Goal: Task Accomplishment & Management: Manage account settings

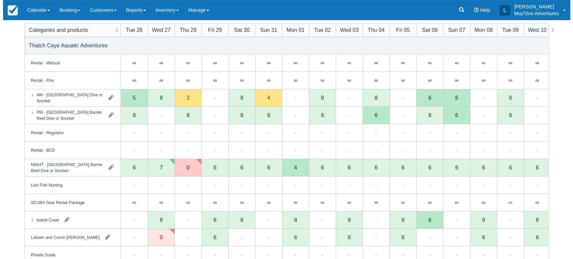
scroll to position [82, 0]
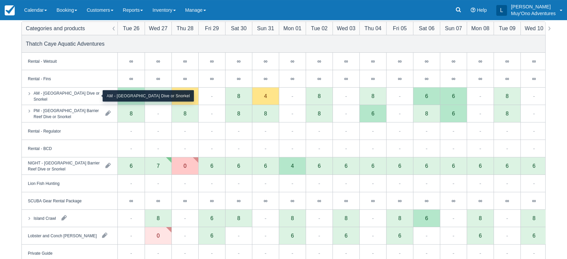
click at [96, 99] on div "AM - [GEOGRAPHIC_DATA] Dive or Snorkel" at bounding box center [67, 96] width 66 height 12
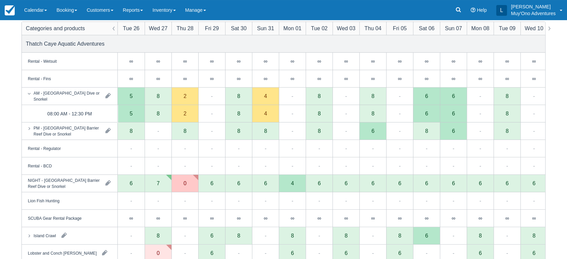
click at [189, 117] on div "2" at bounding box center [184, 113] width 27 height 17
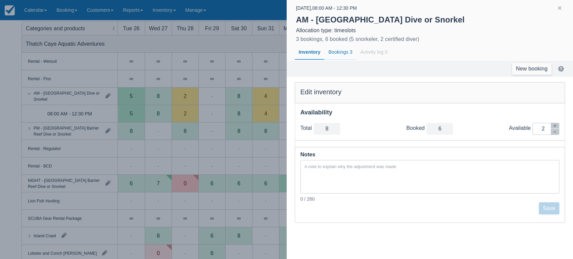
click at [340, 51] on div "Bookings 3" at bounding box center [340, 52] width 32 height 15
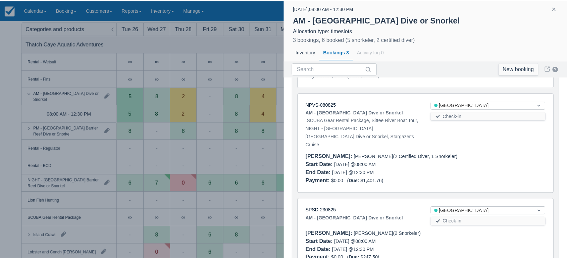
scroll to position [132, 0]
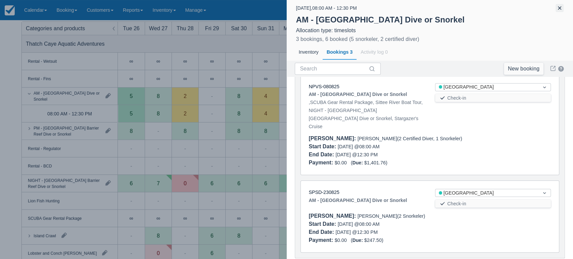
click at [560, 8] on button "button" at bounding box center [559, 8] width 8 height 8
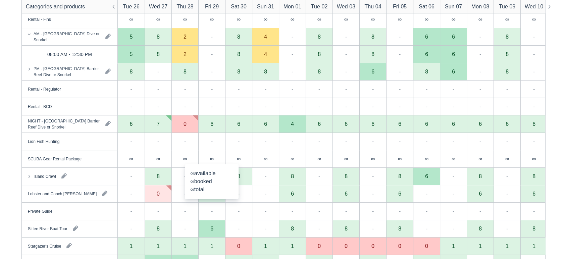
scroll to position [140, 0]
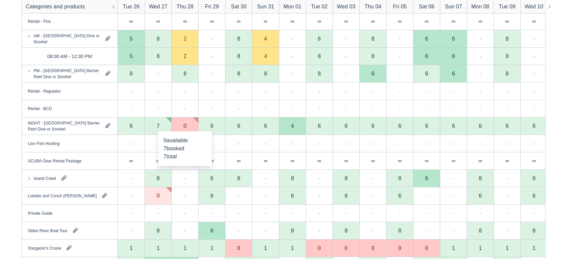
click at [192, 131] on div "0" at bounding box center [184, 125] width 27 height 17
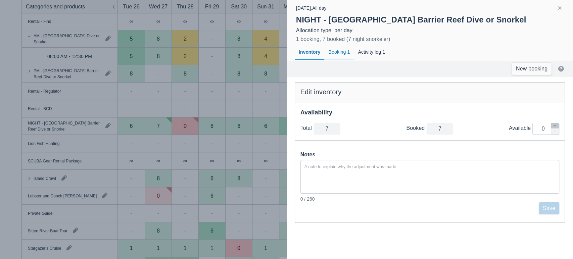
click at [342, 54] on div "Booking 1" at bounding box center [339, 52] width 30 height 15
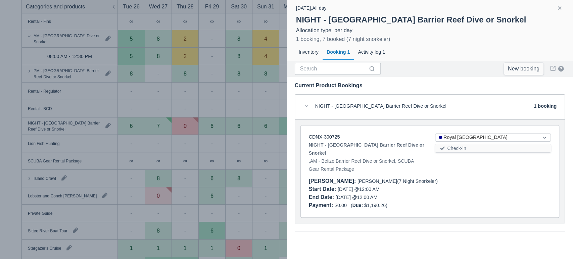
click at [330, 134] on link "CDNX-300725" at bounding box center [324, 136] width 31 height 5
click at [558, 10] on button "button" at bounding box center [559, 8] width 8 height 8
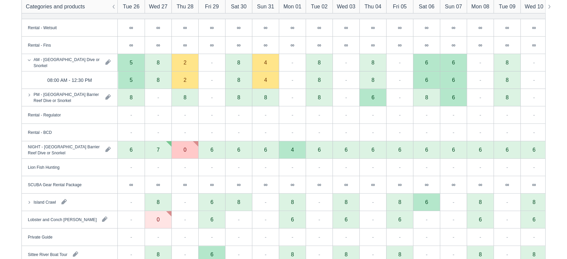
scroll to position [0, 0]
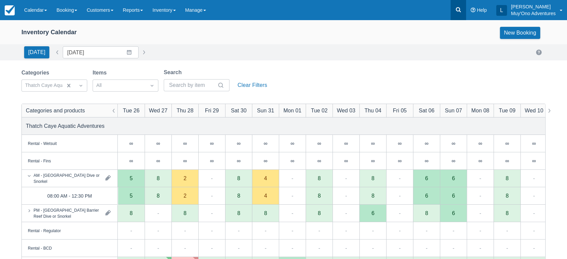
click at [460, 10] on icon at bounding box center [458, 9] width 7 height 7
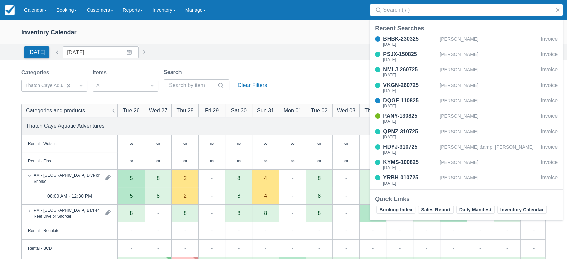
click at [415, 12] on input "Search" at bounding box center [467, 10] width 169 height 12
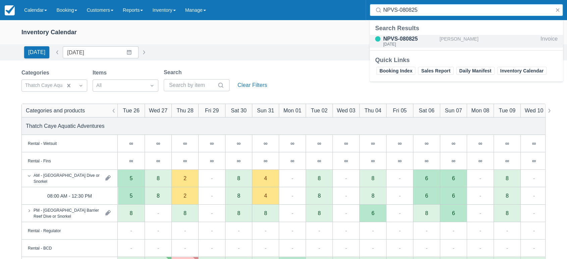
type input "NPVS-080825"
click at [399, 43] on div "[DATE]" at bounding box center [410, 44] width 54 height 4
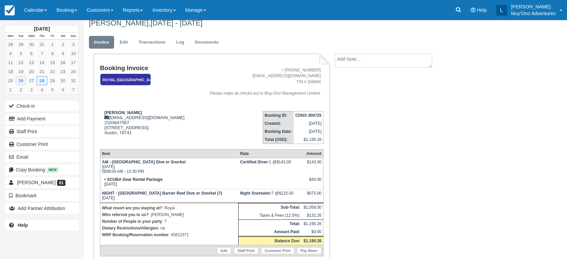
scroll to position [7, 0]
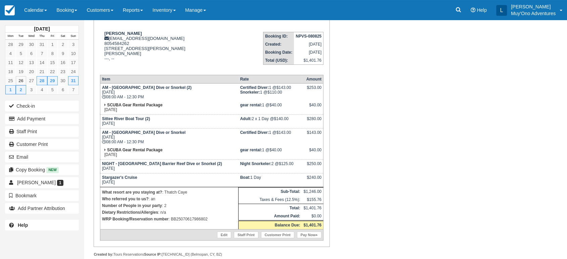
scroll to position [95, 0]
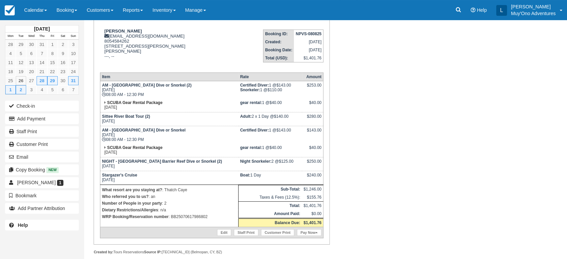
click at [158, 122] on td "Sittee River Boat Tour (2) [DATE]" at bounding box center [169, 119] width 138 height 14
click at [342, 167] on div "Booking Invoice [GEOGRAPHIC_DATA]   Pending HOLD Deposit Paid Cancelled Void Mu…" at bounding box center [268, 117] width 369 height 303
click at [44, 14] on link "Calendar" at bounding box center [35, 10] width 32 height 20
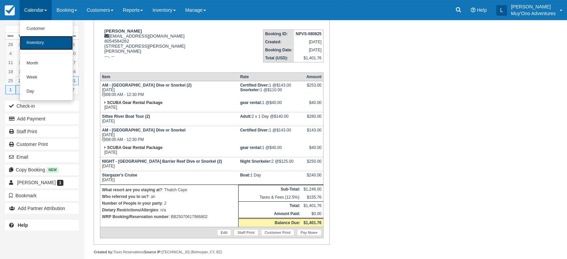
click at [45, 45] on link "Inventory" at bounding box center [46, 43] width 53 height 14
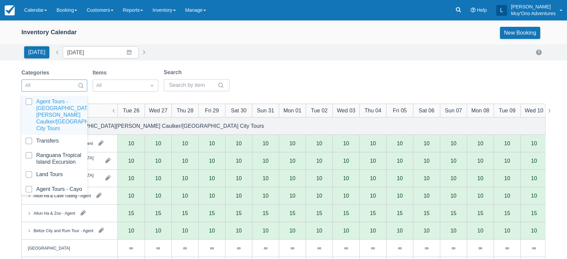
click at [83, 81] on div at bounding box center [81, 85] width 12 height 9
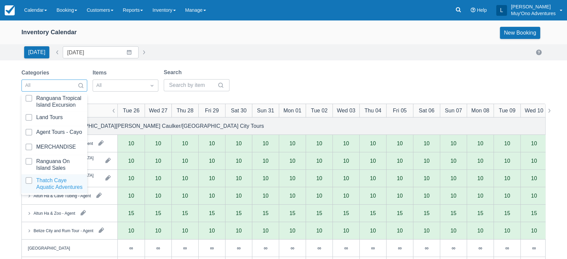
click at [46, 177] on div at bounding box center [54, 183] width 58 height 13
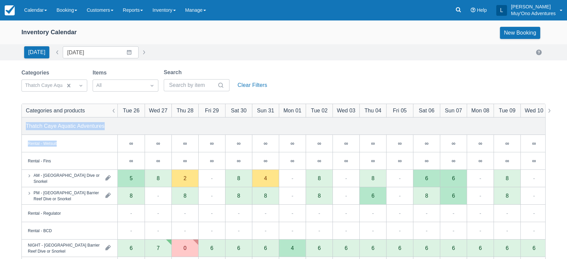
drag, startPoint x: 309, startPoint y: 69, endPoint x: 242, endPoint y: 166, distance: 117.8
click at [242, 166] on div "Categories Thatch Caye Aquatic Adventures Items All Search Clear Filters Catego…" at bounding box center [283, 239] width 524 height 342
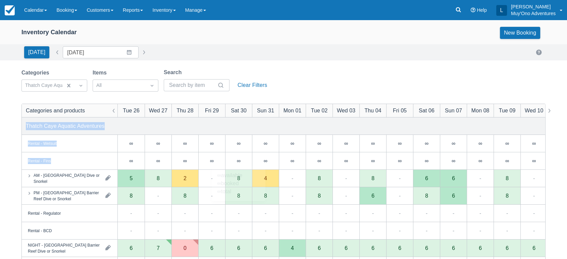
scroll to position [151, 0]
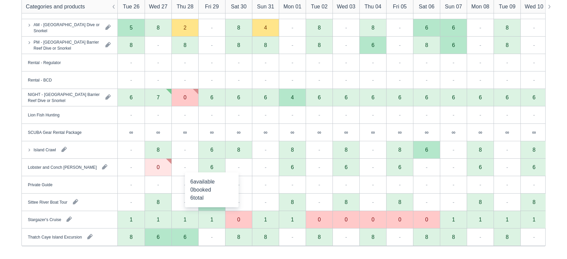
click at [219, 168] on div "6" at bounding box center [211, 167] width 27 height 17
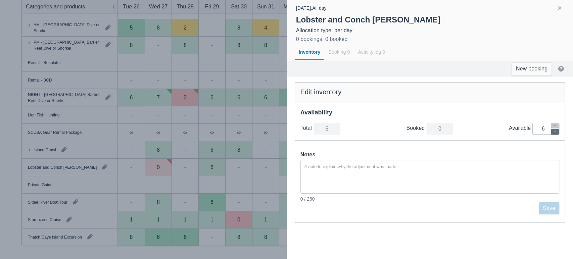
click at [557, 131] on button "button" at bounding box center [555, 132] width 8 height 6
type input "5"
click at [557, 131] on button "button" at bounding box center [555, 132] width 8 height 6
type input "4"
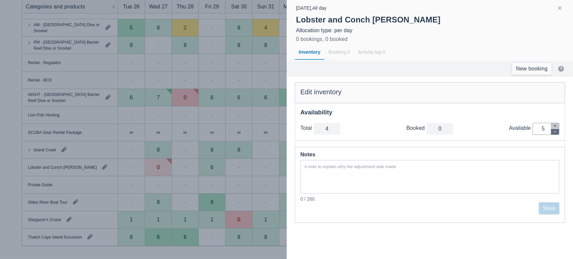
type input "4"
click at [557, 131] on button "button" at bounding box center [555, 132] width 8 height 6
type input "3"
click at [557, 131] on button "button" at bounding box center [555, 132] width 8 height 6
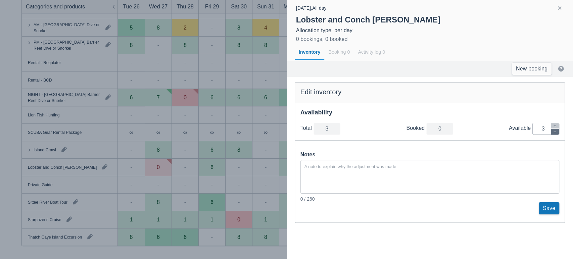
type input "2"
click at [557, 131] on button "button" at bounding box center [555, 132] width 8 height 6
type input "1"
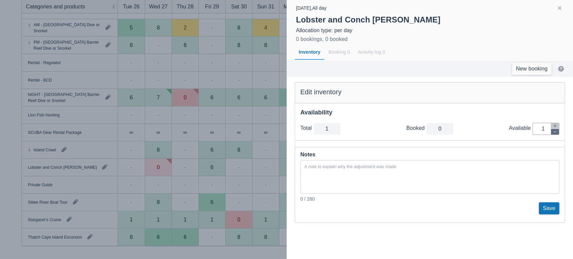
click at [557, 131] on button "button" at bounding box center [555, 132] width 8 height 6
type input "0"
click at [546, 201] on div "0 / 260" at bounding box center [429, 199] width 259 height 7
click at [545, 206] on button "Save" at bounding box center [549, 208] width 20 height 12
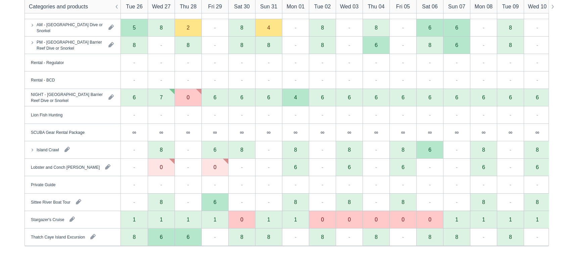
scroll to position [0, 0]
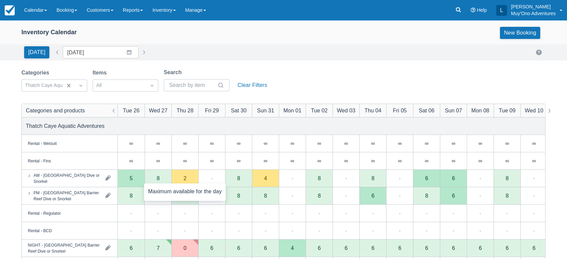
click at [189, 175] on div "2" at bounding box center [184, 178] width 27 height 17
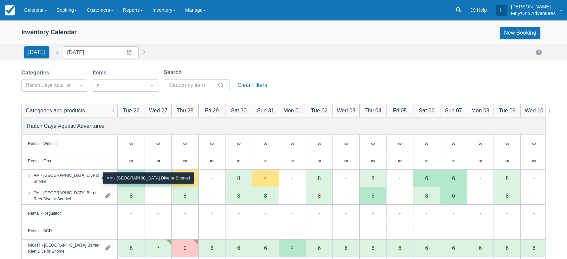
drag, startPoint x: 86, startPoint y: 174, endPoint x: 93, endPoint y: 179, distance: 8.4
click at [93, 179] on div "AM - [GEOGRAPHIC_DATA] Dive or Snorkel" at bounding box center [67, 178] width 66 height 12
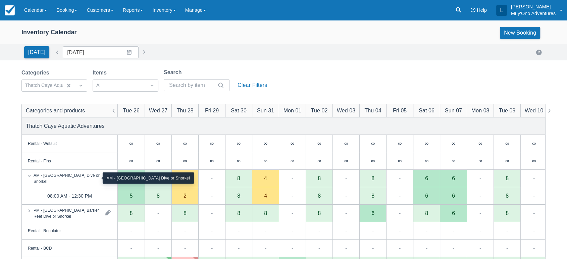
click at [93, 179] on div "AM - [GEOGRAPHIC_DATA] Dive or Snorkel" at bounding box center [67, 178] width 66 height 12
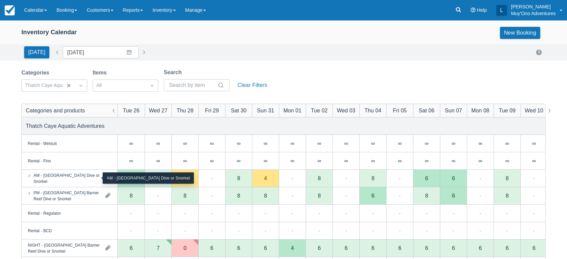
click at [91, 180] on div "AM - [GEOGRAPHIC_DATA] Dive or Snorkel" at bounding box center [67, 178] width 66 height 12
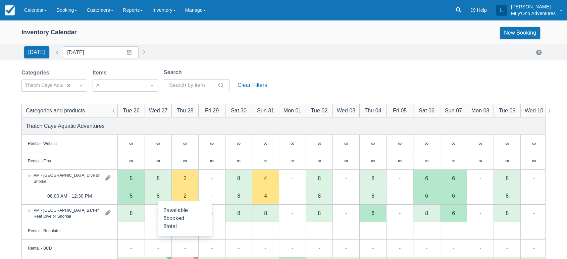
click at [185, 200] on div "2" at bounding box center [184, 195] width 27 height 17
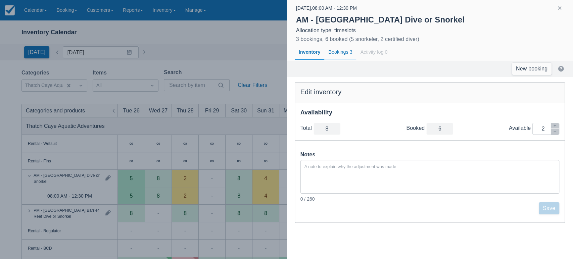
click at [332, 50] on div "Bookings 3" at bounding box center [340, 52] width 32 height 15
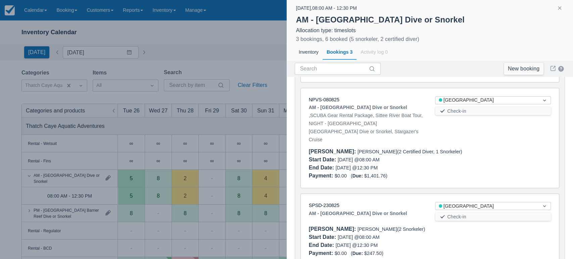
scroll to position [120, 0]
click at [320, 99] on link "NPVS-080825" at bounding box center [324, 98] width 31 height 5
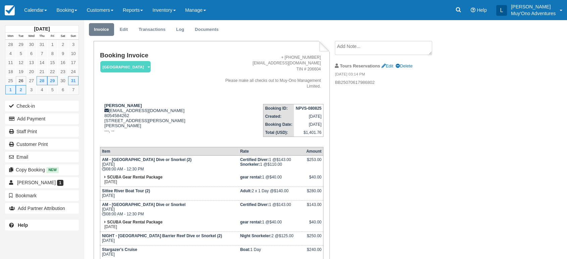
scroll to position [21, 0]
